Goal: Check status

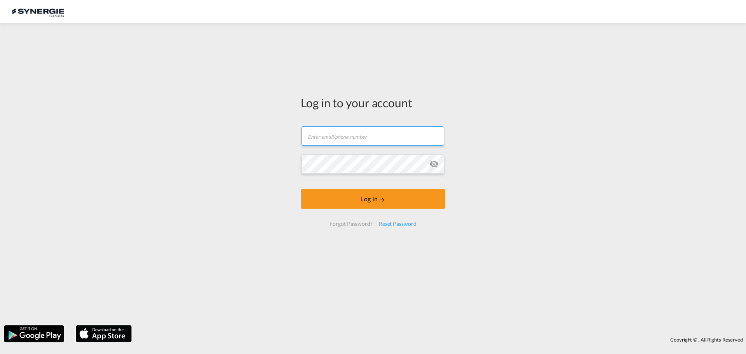
type input "[EMAIL_ADDRESS][DOMAIN_NAME]"
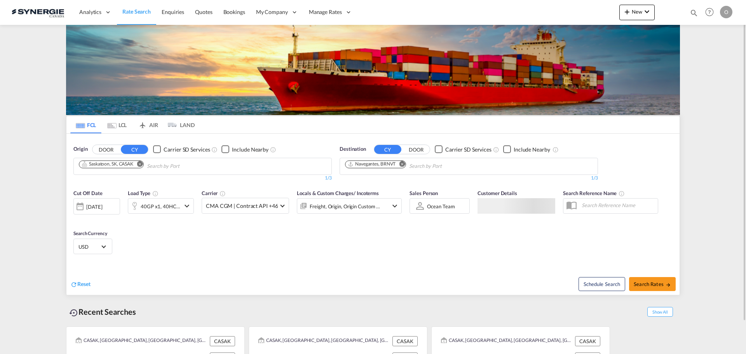
click at [693, 14] on md-icon "icon-magnify" at bounding box center [694, 13] width 9 height 9
click at [558, 17] on select "Bookings Quotes Enquiries" at bounding box center [570, 13] width 37 height 14
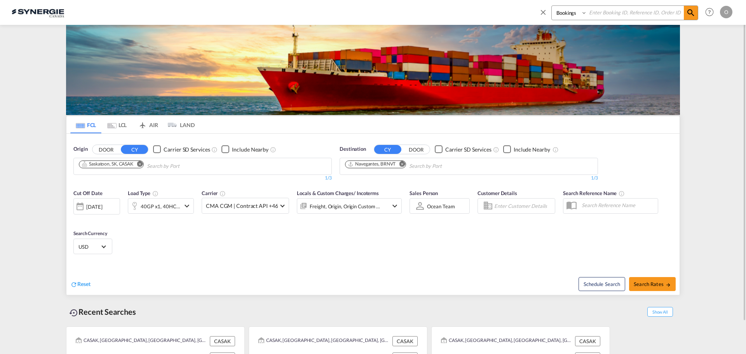
select select "Quotes"
click at [552, 6] on select "Bookings Quotes Enquiries" at bounding box center [570, 13] width 37 height 14
paste input "SYN100130"
type input "SYN100130"
click at [692, 13] on md-icon "icon-magnify" at bounding box center [690, 12] width 9 height 9
